Goal: Check status: Check status

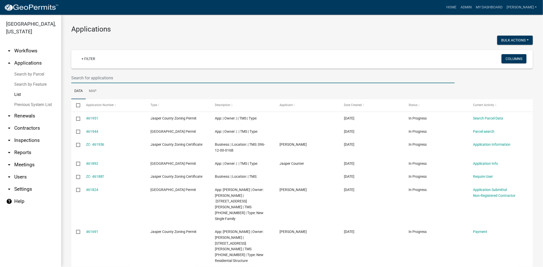
click at [101, 77] on input "text" at bounding box center [262, 78] width 383 height 10
type input "25-099"
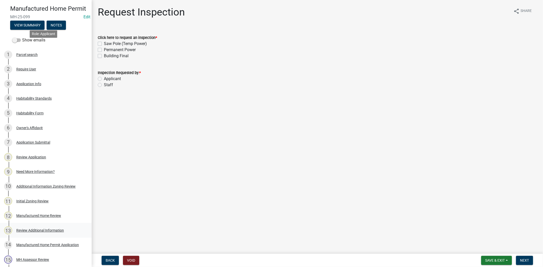
scroll to position [141, 0]
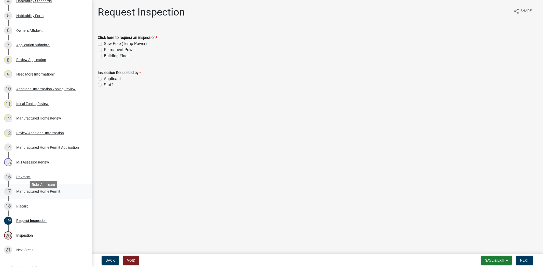
click at [32, 193] on div "Manufactured Home Permit" at bounding box center [38, 192] width 44 height 4
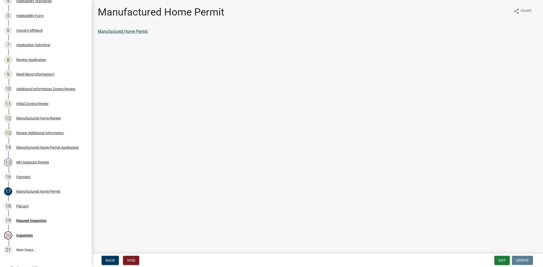
click at [121, 30] on link "Manufactured Home Permit" at bounding box center [123, 31] width 50 height 5
click at [497, 263] on button "Exit" at bounding box center [502, 260] width 16 height 9
